Goal: Feedback & Contribution: Leave review/rating

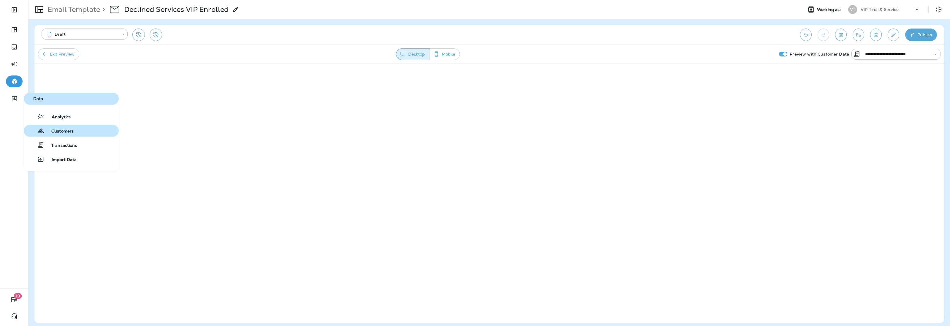
click at [67, 130] on span "Customers" at bounding box center [58, 132] width 29 height 6
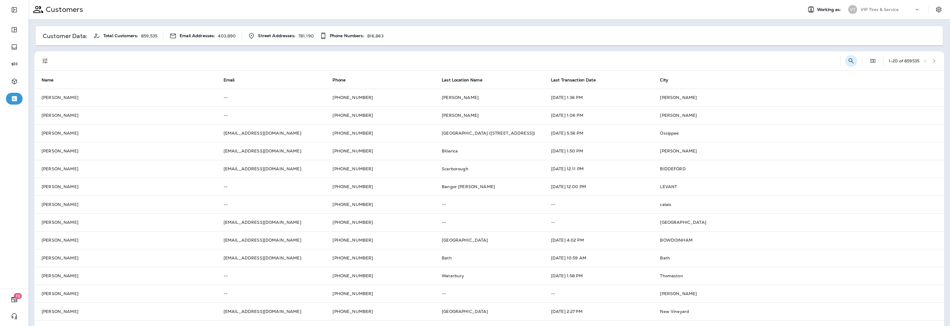
click at [845, 57] on button "Search Customers" at bounding box center [851, 61] width 12 height 12
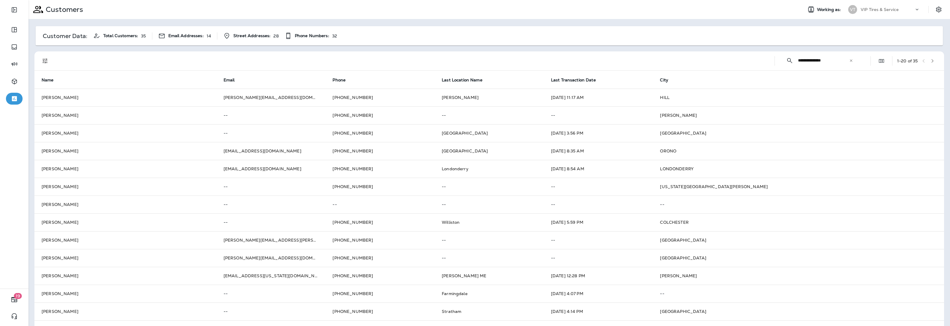
click at [44, 58] on icon "Filters" at bounding box center [45, 60] width 7 height 7
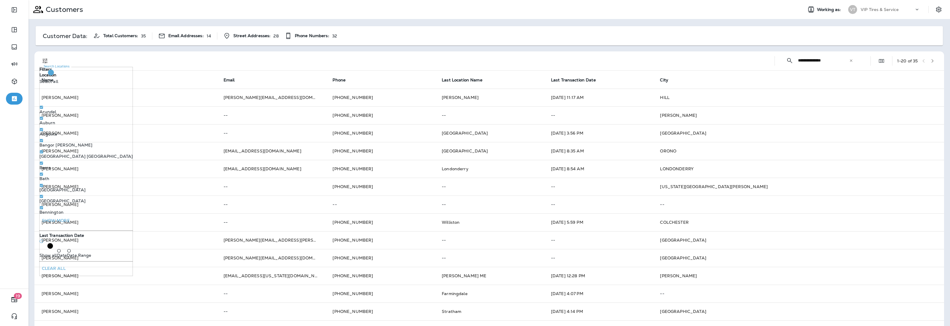
click at [72, 102] on input "Search Locations" at bounding box center [90, 94] width 102 height 16
click at [121, 178] on p "Only" at bounding box center [126, 175] width 10 height 5
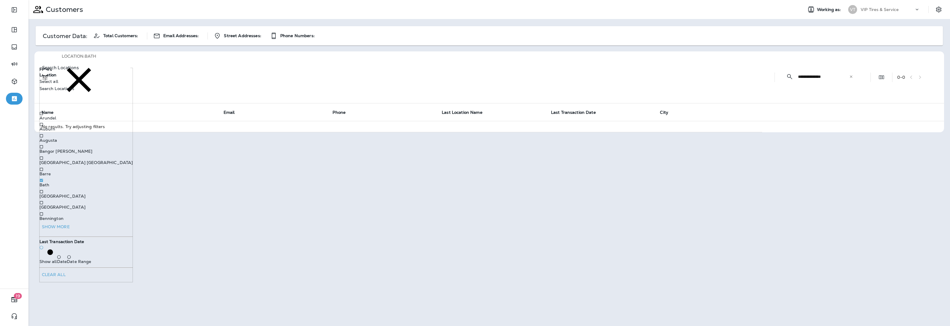
click at [395, 53] on div "Location : [GEOGRAPHIC_DATA]" at bounding box center [413, 77] width 714 height 52
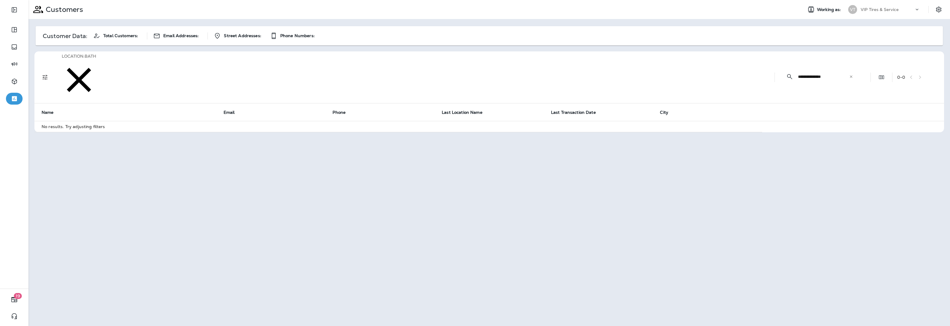
drag, startPoint x: 834, startPoint y: 60, endPoint x: 815, endPoint y: 63, distance: 18.6
click at [815, 69] on input "**********" at bounding box center [823, 77] width 51 height 16
type input "**********"
click at [566, 121] on td "[DATE] 11:05 AM" at bounding box center [598, 130] width 109 height 18
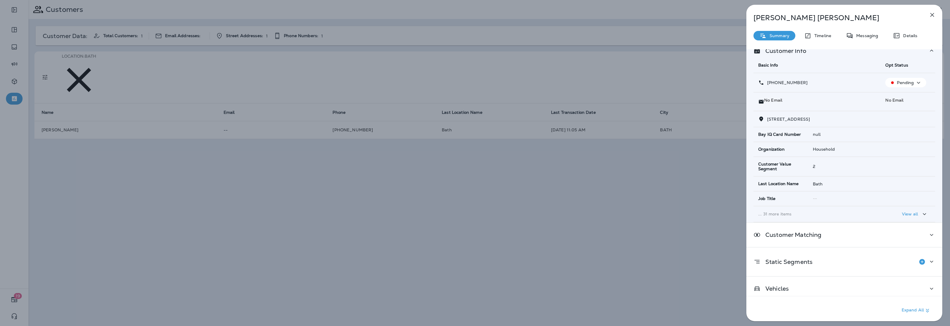
scroll to position [14, 0]
click at [792, 281] on div "Vehicles" at bounding box center [845, 284] width 182 height 7
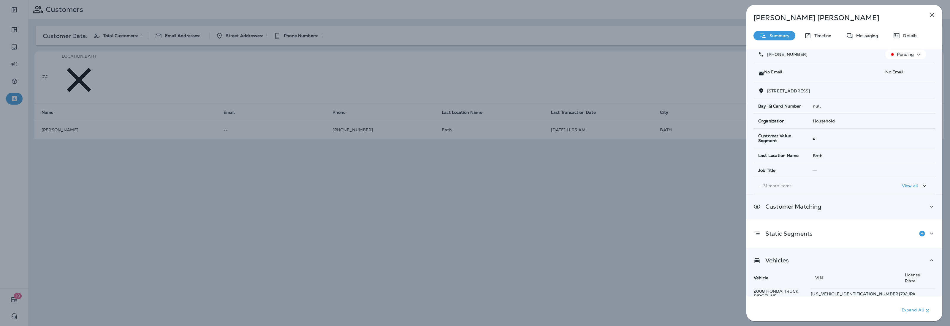
scroll to position [0, 0]
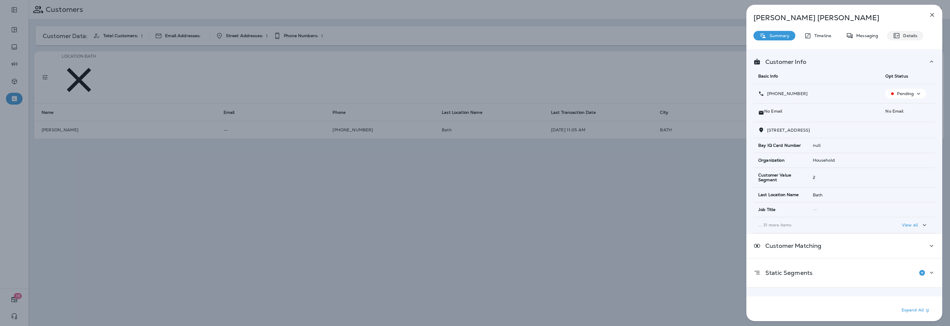
click at [917, 34] on div "Details" at bounding box center [905, 36] width 36 height 10
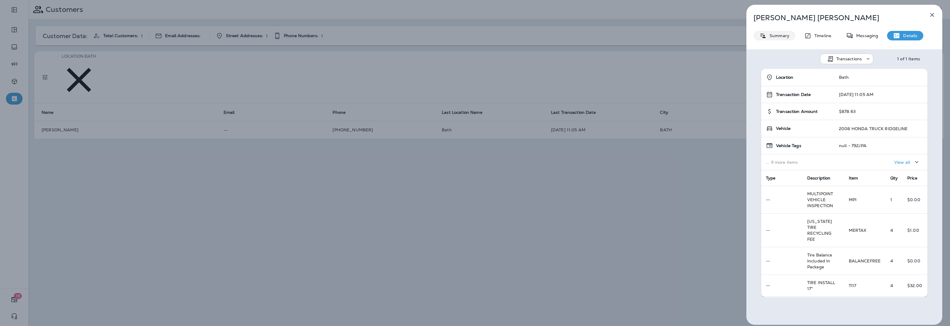
click at [774, 35] on p "Summary" at bounding box center [778, 35] width 23 height 5
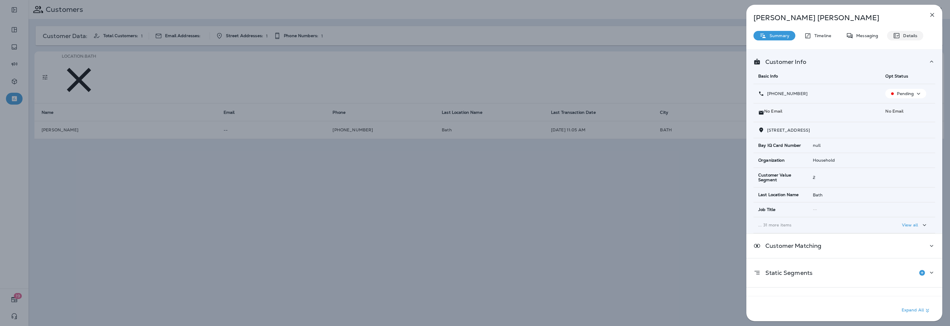
click at [903, 36] on p "Details" at bounding box center [908, 35] width 17 height 5
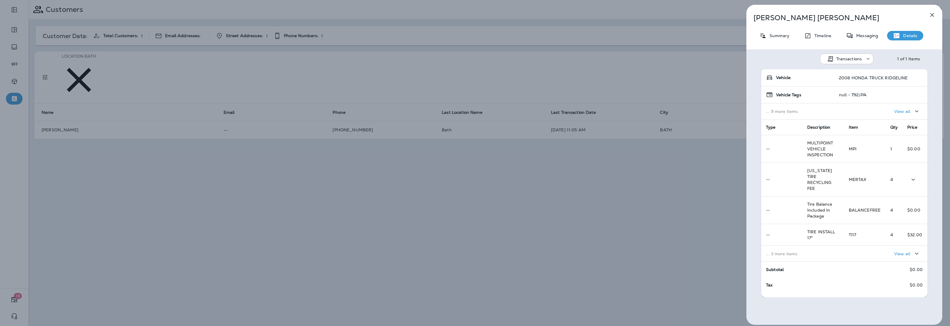
scroll to position [56, 0]
click at [870, 243] on div "View all" at bounding box center [886, 247] width 74 height 11
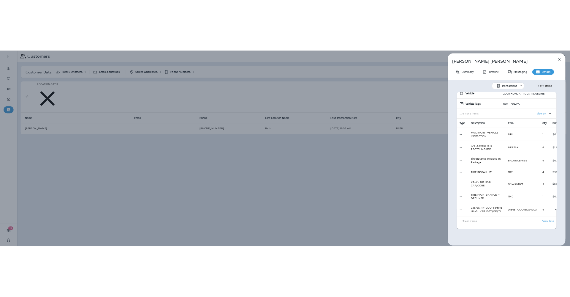
scroll to position [0, 0]
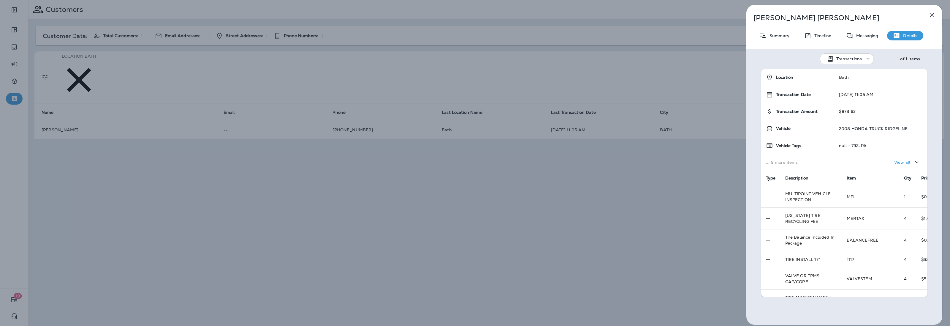
click at [933, 15] on icon "button" at bounding box center [932, 14] width 7 height 7
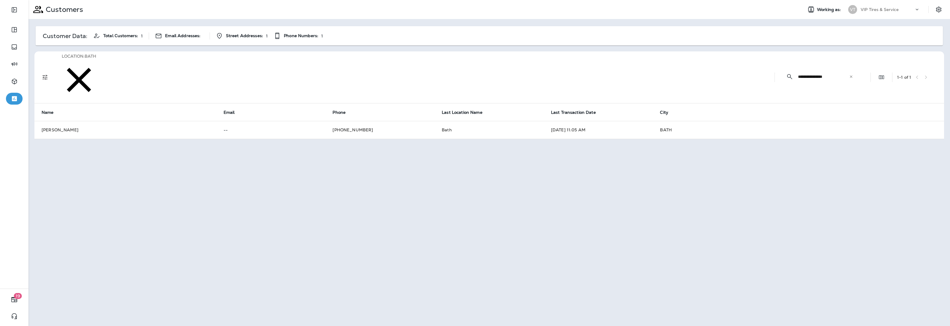
click at [850, 75] on icon at bounding box center [851, 77] width 4 height 4
click at [813, 69] on input "text" at bounding box center [829, 77] width 62 height 16
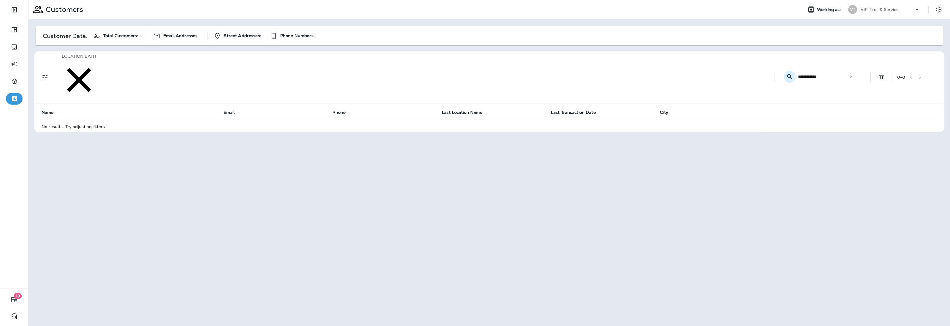
drag, startPoint x: 806, startPoint y: 58, endPoint x: 787, endPoint y: 61, distance: 19.5
click at [787, 69] on div "**********" at bounding box center [820, 77] width 80 height 16
type input "********"
click at [95, 61] on icon "button" at bounding box center [79, 80] width 42 height 42
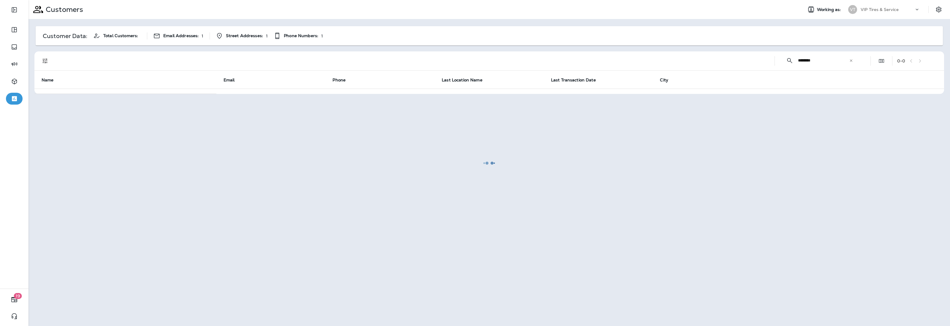
click at [798, 60] on div at bounding box center [489, 163] width 920 height 325
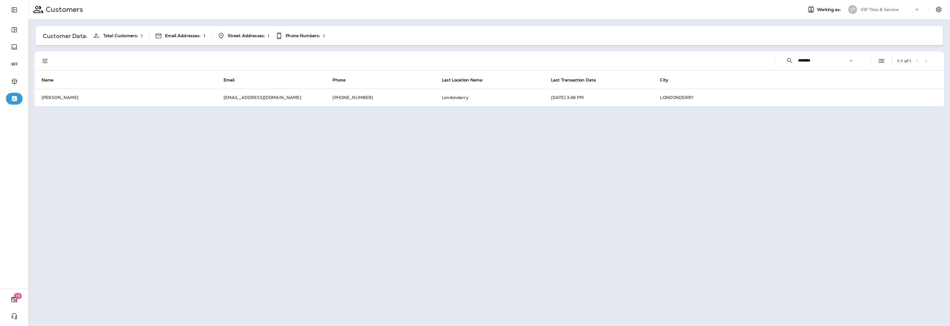
click at [819, 61] on input "********" at bounding box center [823, 61] width 51 height 16
click at [850, 59] on icon at bounding box center [851, 60] width 4 height 4
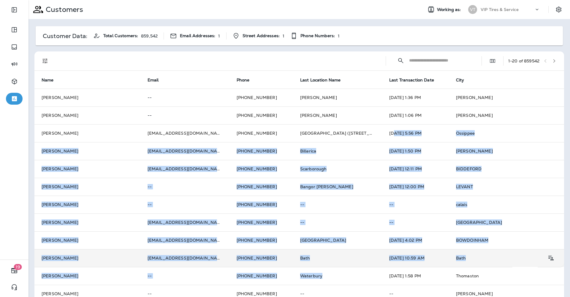
drag, startPoint x: 350, startPoint y: 130, endPoint x: 360, endPoint y: 249, distance: 119.2
click at [360, 249] on tbody "[PERSON_NAME] -- [PHONE_NUMBER] [GEOGRAPHIC_DATA] [DATE] 1:36 PM [PERSON_NAME] …" at bounding box center [299, 266] width 530 height 356
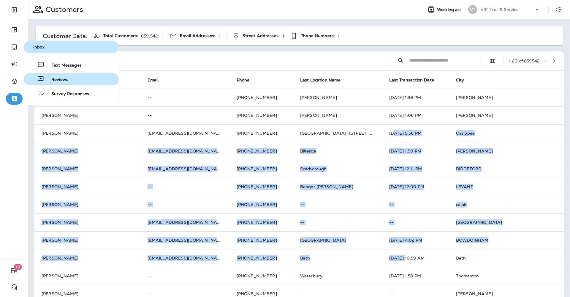
click at [56, 79] on span "Reviews" at bounding box center [56, 80] width 24 height 6
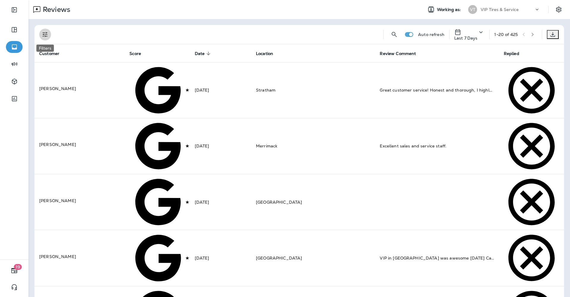
click at [47, 34] on icon "Filters" at bounding box center [45, 34] width 7 height 7
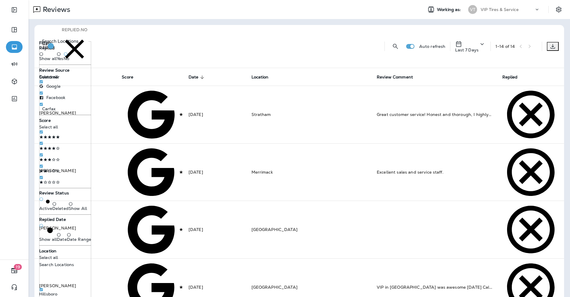
click at [164, 34] on div "Replied : No" at bounding box center [218, 46] width 324 height 43
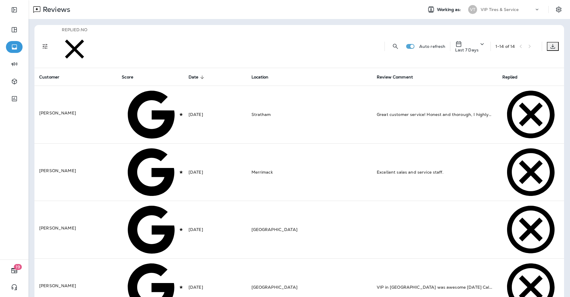
click at [46, 44] on icon "Filters" at bounding box center [44, 46] width 5 height 5
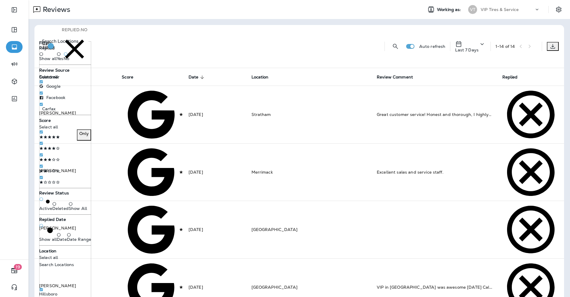
click at [59, 139] on p at bounding box center [49, 136] width 21 height 5
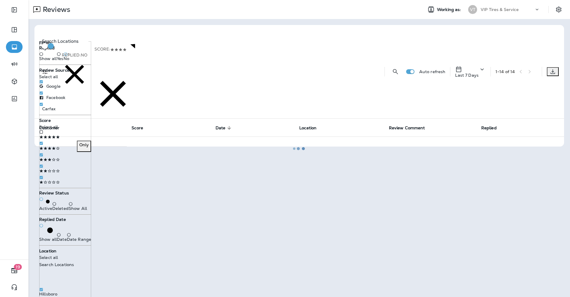
click at [58, 150] on p at bounding box center [49, 147] width 21 height 5
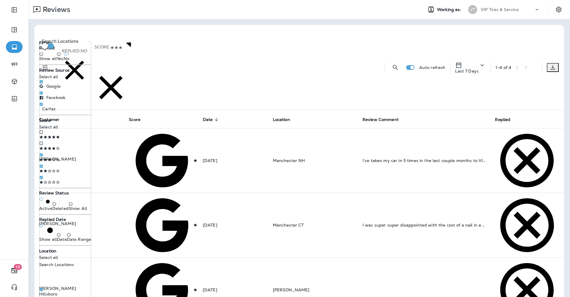
click at [176, 24] on div "Replied : No Score : +2 Auto refresh Last 7 Days 1 - 4 of 4 Customer Score Date…" at bounding box center [300, 205] width 542 height 373
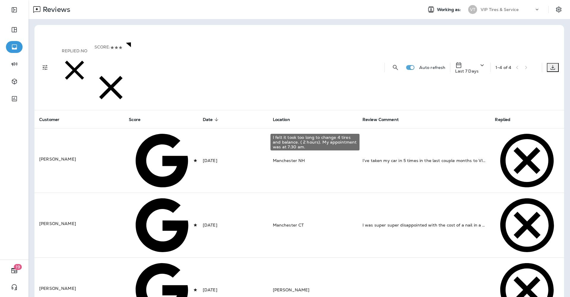
copy span "I felt it took too long to change 4 tires and balance. ( 2 hours). My appointme…"
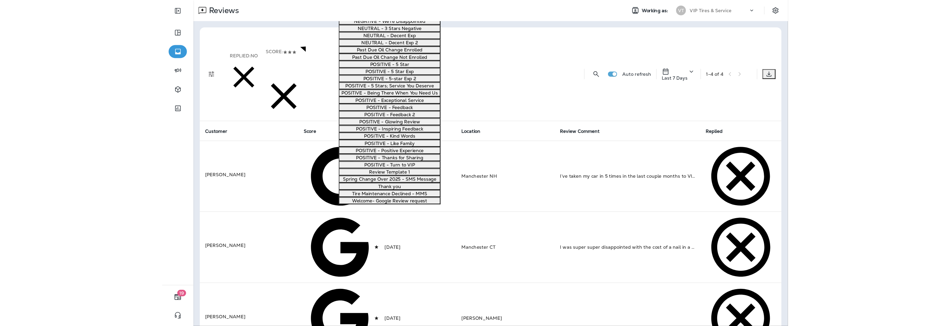
scroll to position [223, 0]
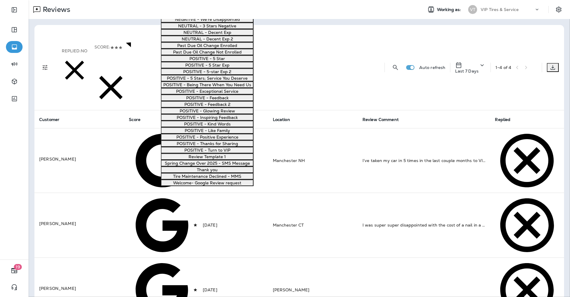
click at [202, 23] on button "NEGATIVE - We're Disappointed" at bounding box center [207, 19] width 93 height 7
type textarea "**********"
